Goal: Find contact information: Find contact information

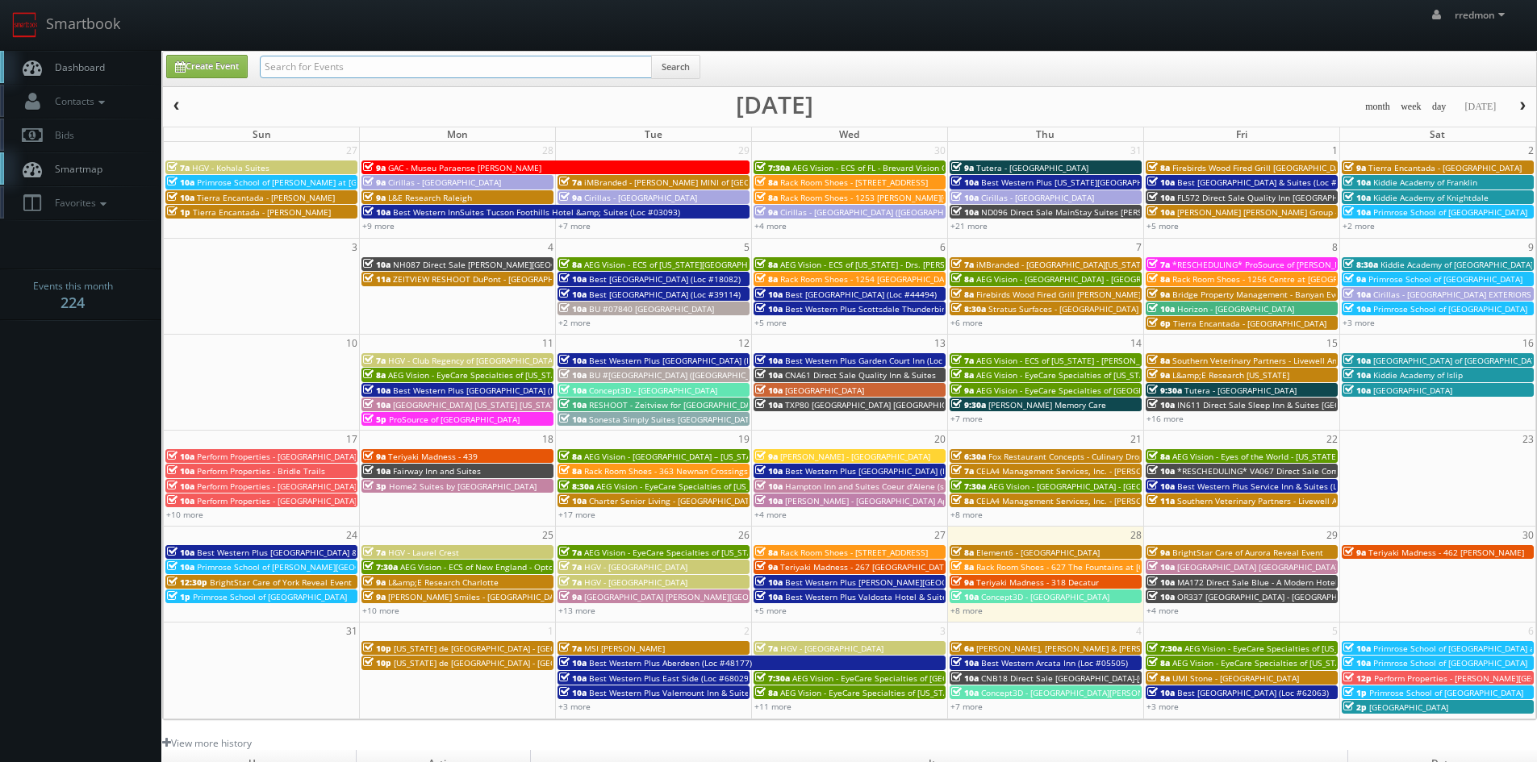
click at [523, 64] on input "text" at bounding box center [456, 67] width 392 height 23
click at [115, 102] on link "Contacts" at bounding box center [80, 101] width 161 height 33
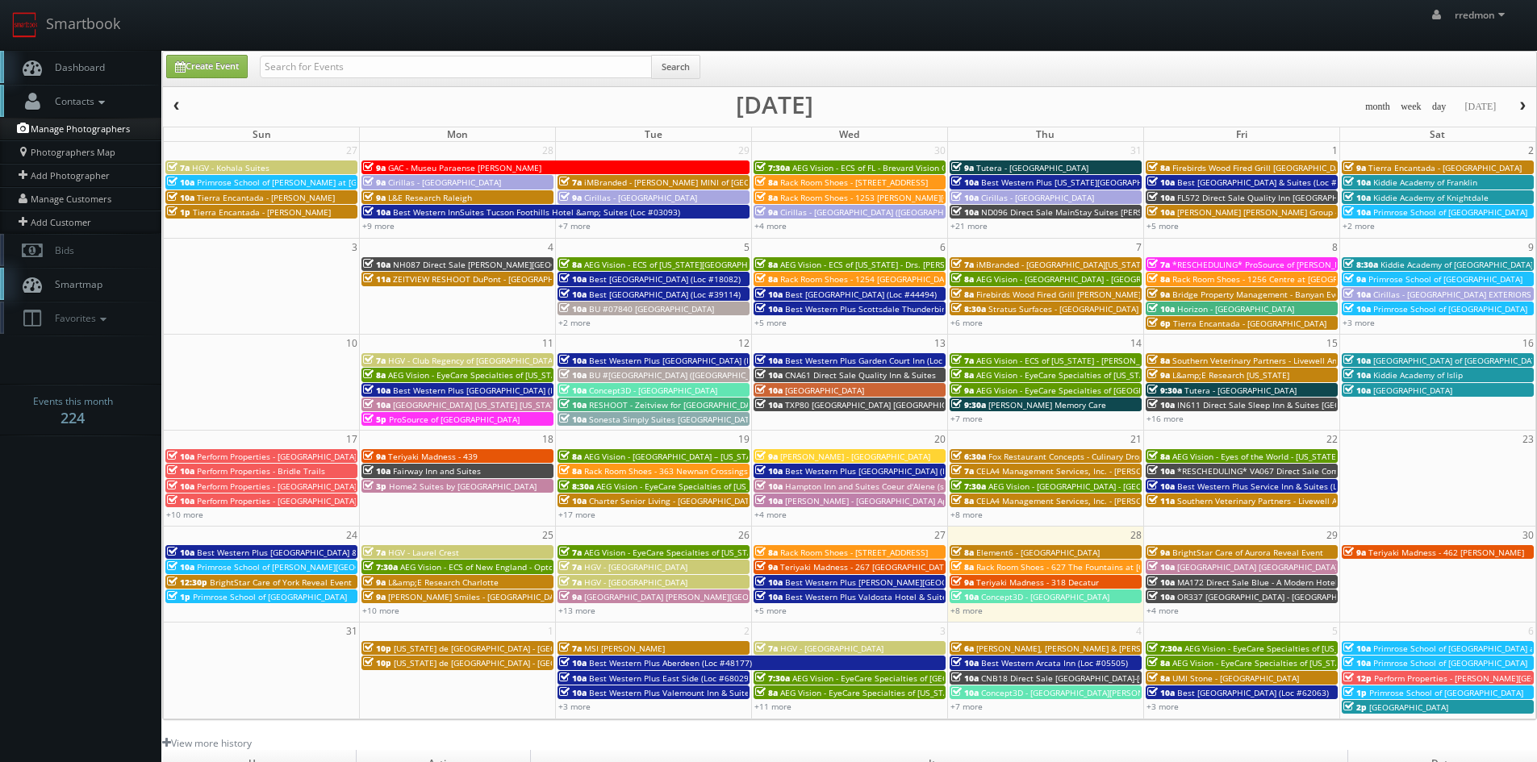
click at [125, 132] on link "Manage Photographers" at bounding box center [80, 129] width 161 height 23
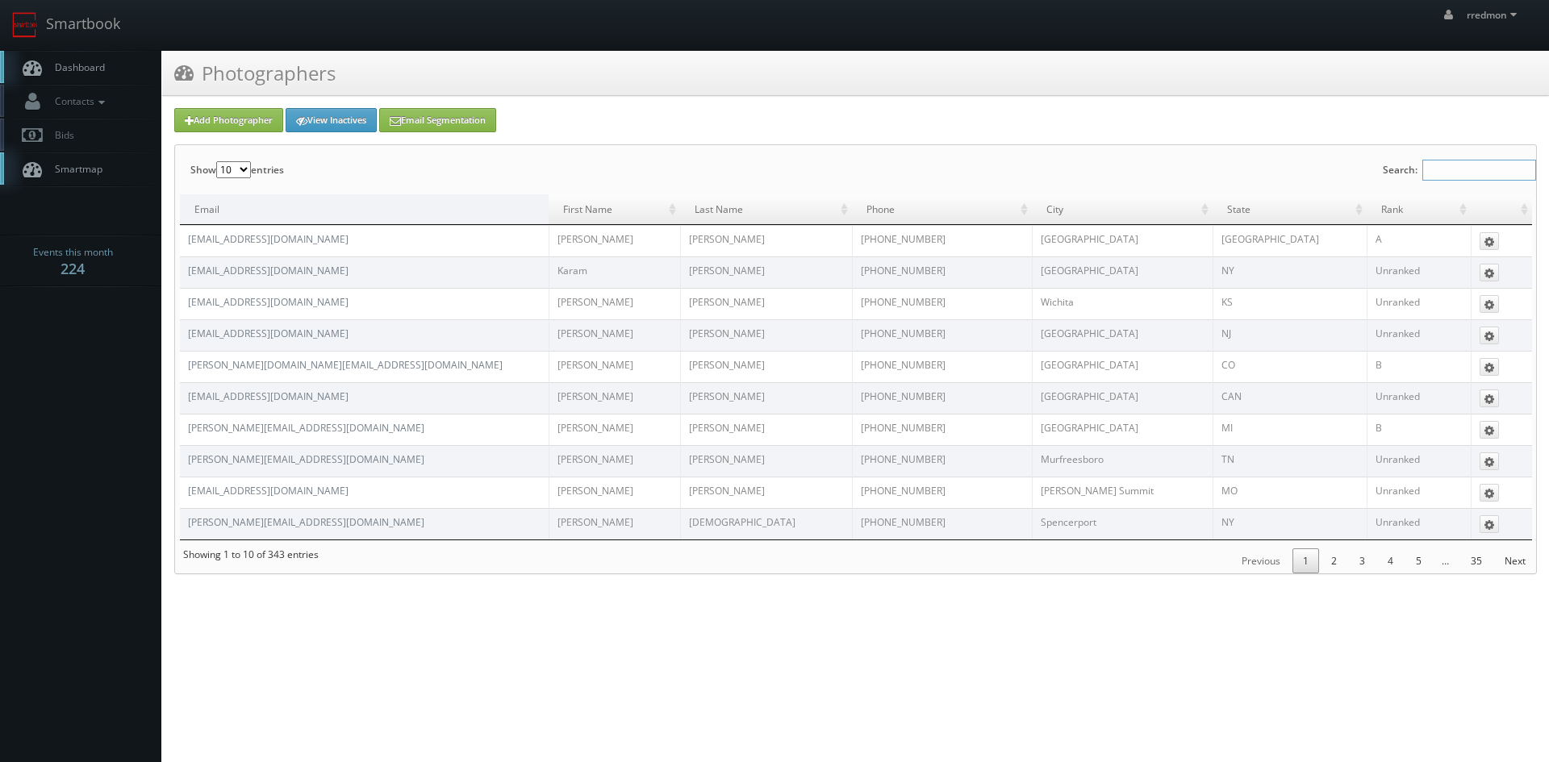
click at [1443, 175] on input "Search:" at bounding box center [1479, 170] width 114 height 21
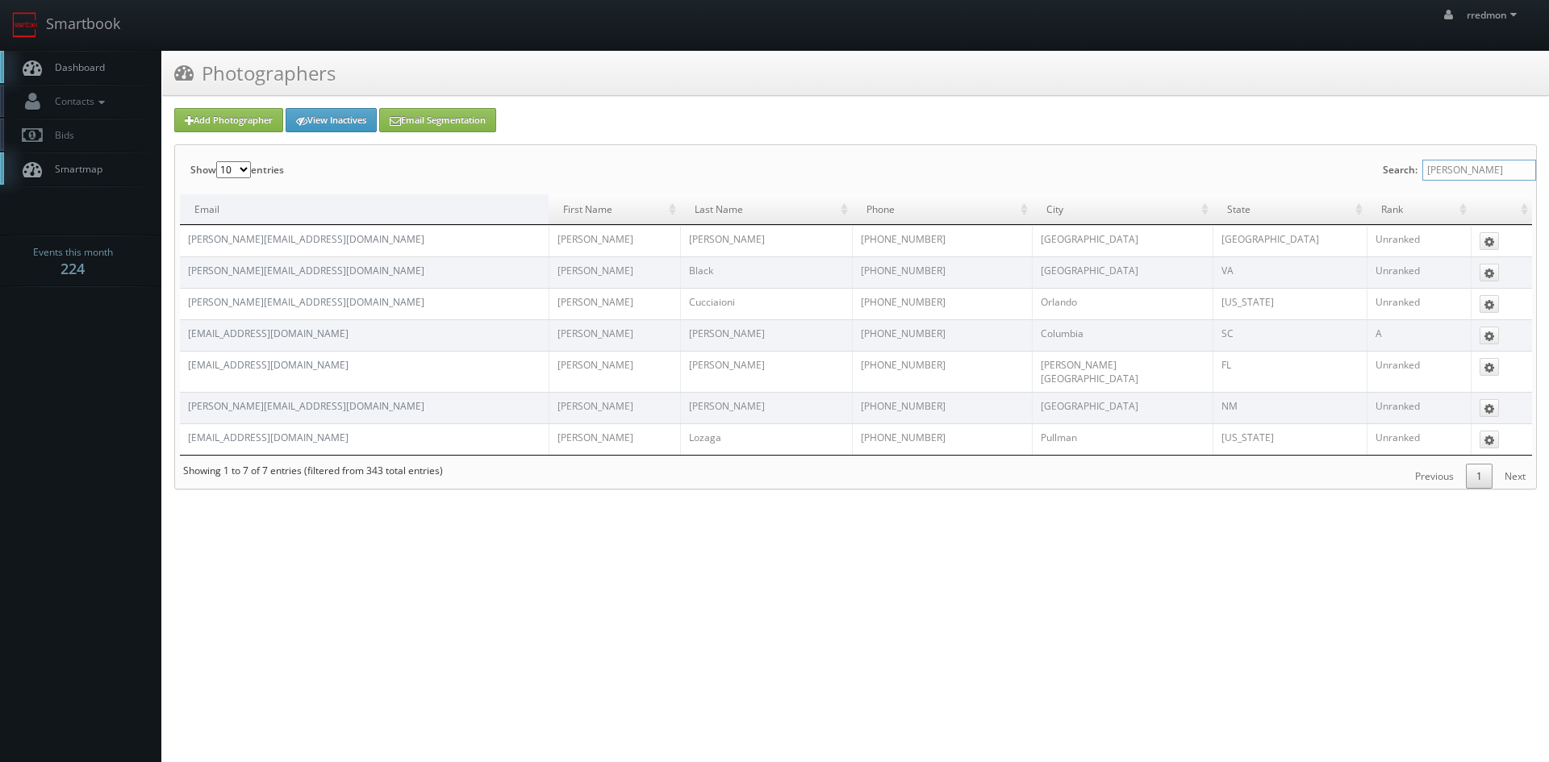
drag, startPoint x: 1472, startPoint y: 173, endPoint x: 1351, endPoint y: 173, distance: 120.2
click at [1351, 173] on div "Show 10 25 50 100 entries Search: [PERSON_NAME] Email First Name Last Name Phon…" at bounding box center [855, 317] width 1361 height 344
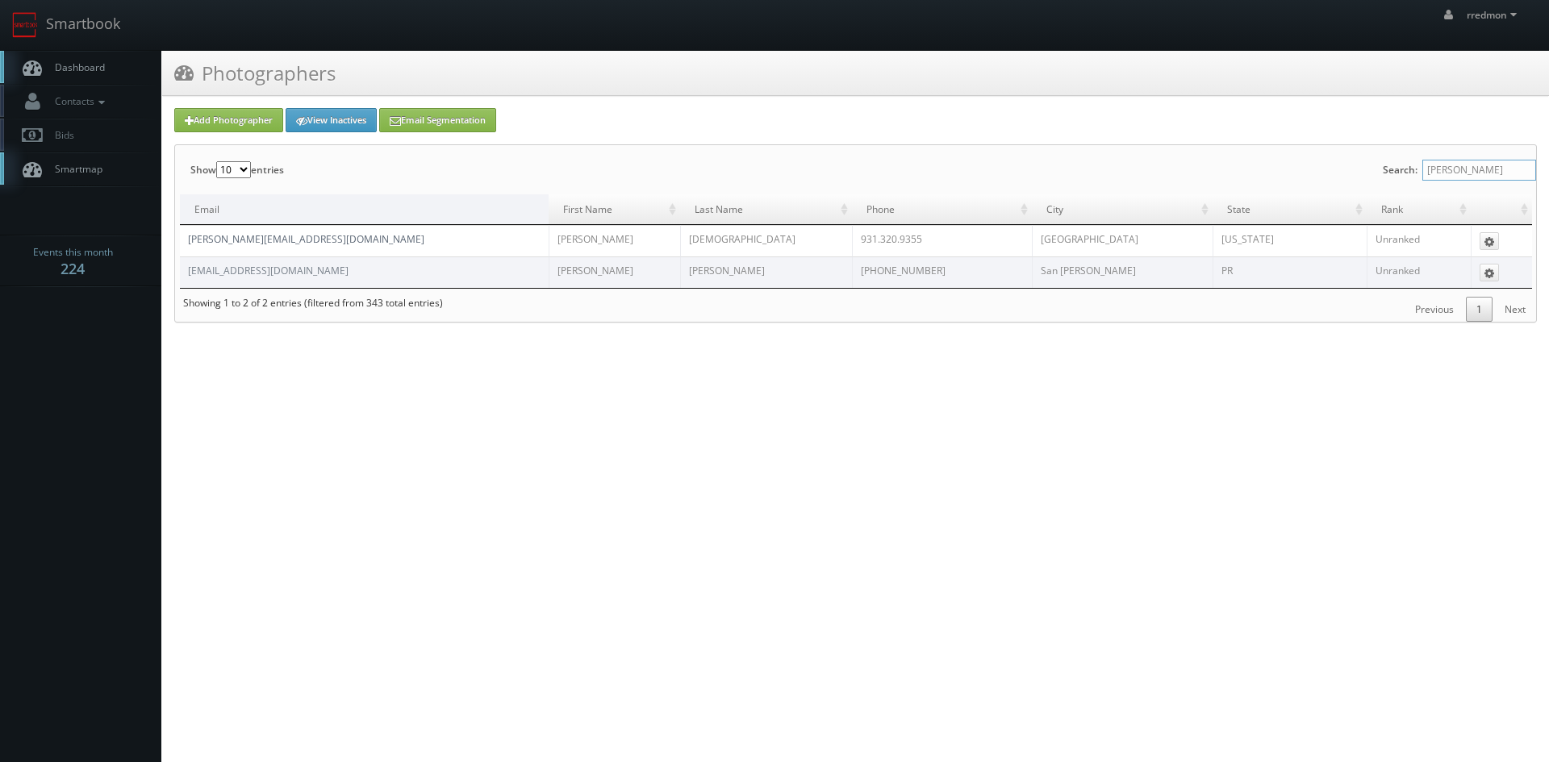
type input "[PERSON_NAME]"
click at [288, 239] on link "[PERSON_NAME][EMAIL_ADDRESS][DOMAIN_NAME]" at bounding box center [306, 239] width 236 height 14
